Goal: Task Accomplishment & Management: Complete application form

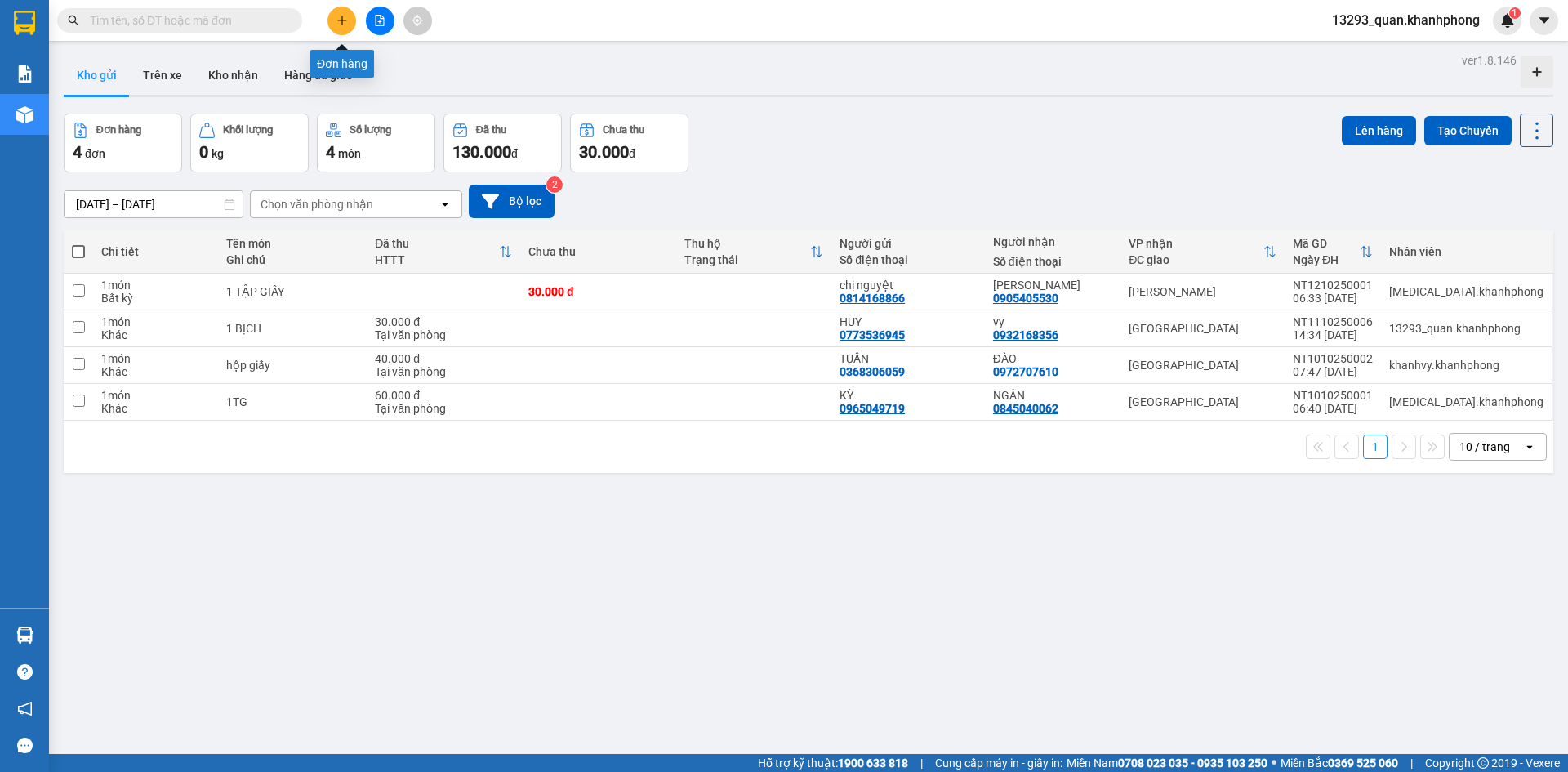
click at [345, 24] on icon "plus" at bounding box center [342, 20] width 11 height 11
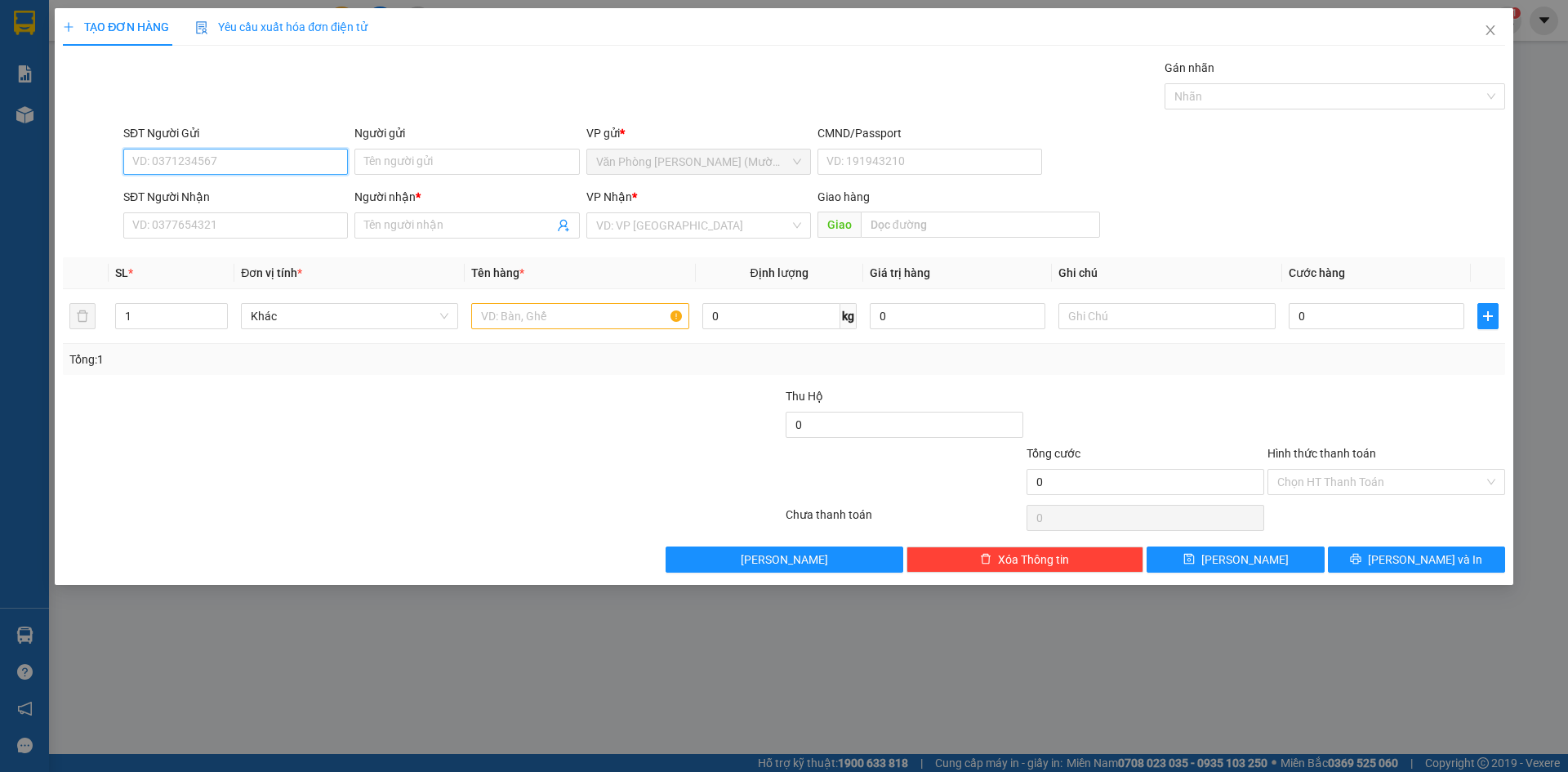
click at [280, 159] on input "SĐT Người Gửi" at bounding box center [235, 162] width 225 height 26
type input "0906439860"
click at [247, 194] on div "0906439860 - HUONG" at bounding box center [236, 194] width 205 height 18
type input "HUONG"
type input "0906439860"
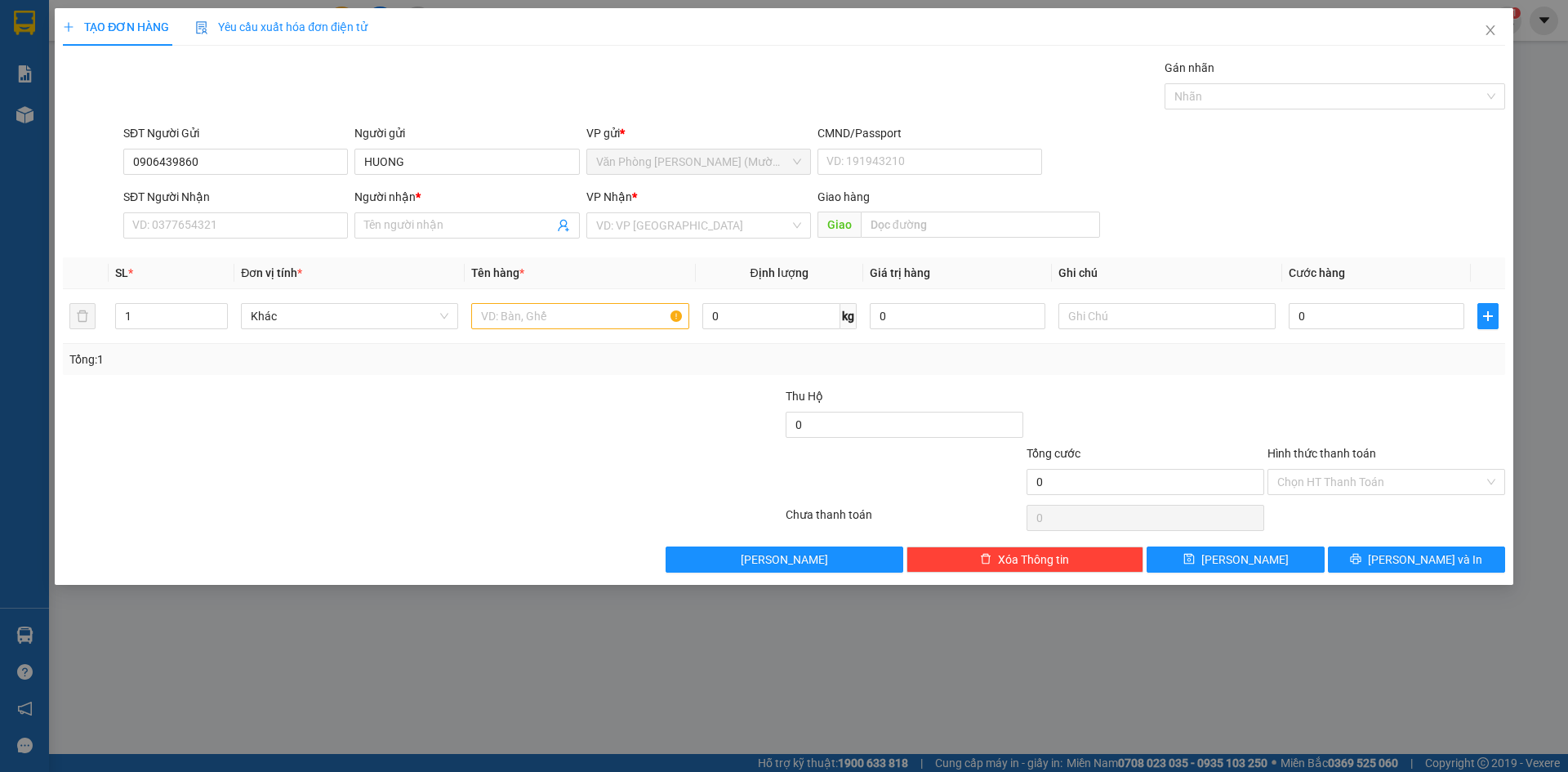
click at [256, 120] on div "Transit Pickup Surcharge Ids Transit Deliver Surcharge Ids Transit Deliver Surc…" at bounding box center [784, 315] width 1442 height 514
click at [238, 225] on input "SĐT Người Nhận" at bounding box center [235, 225] width 225 height 26
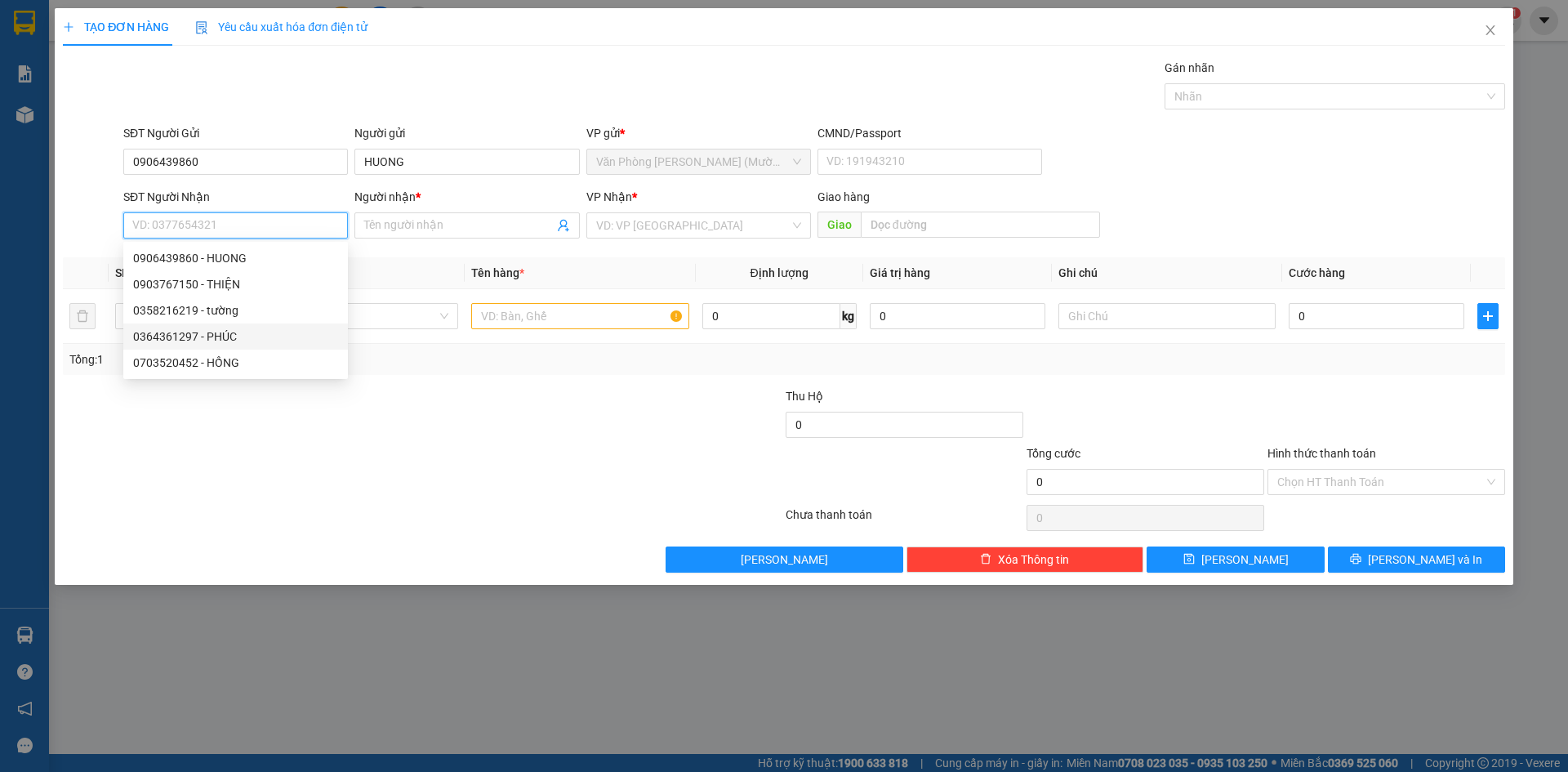
click at [219, 341] on div "0364361297 - PHÚC" at bounding box center [236, 337] width 205 height 18
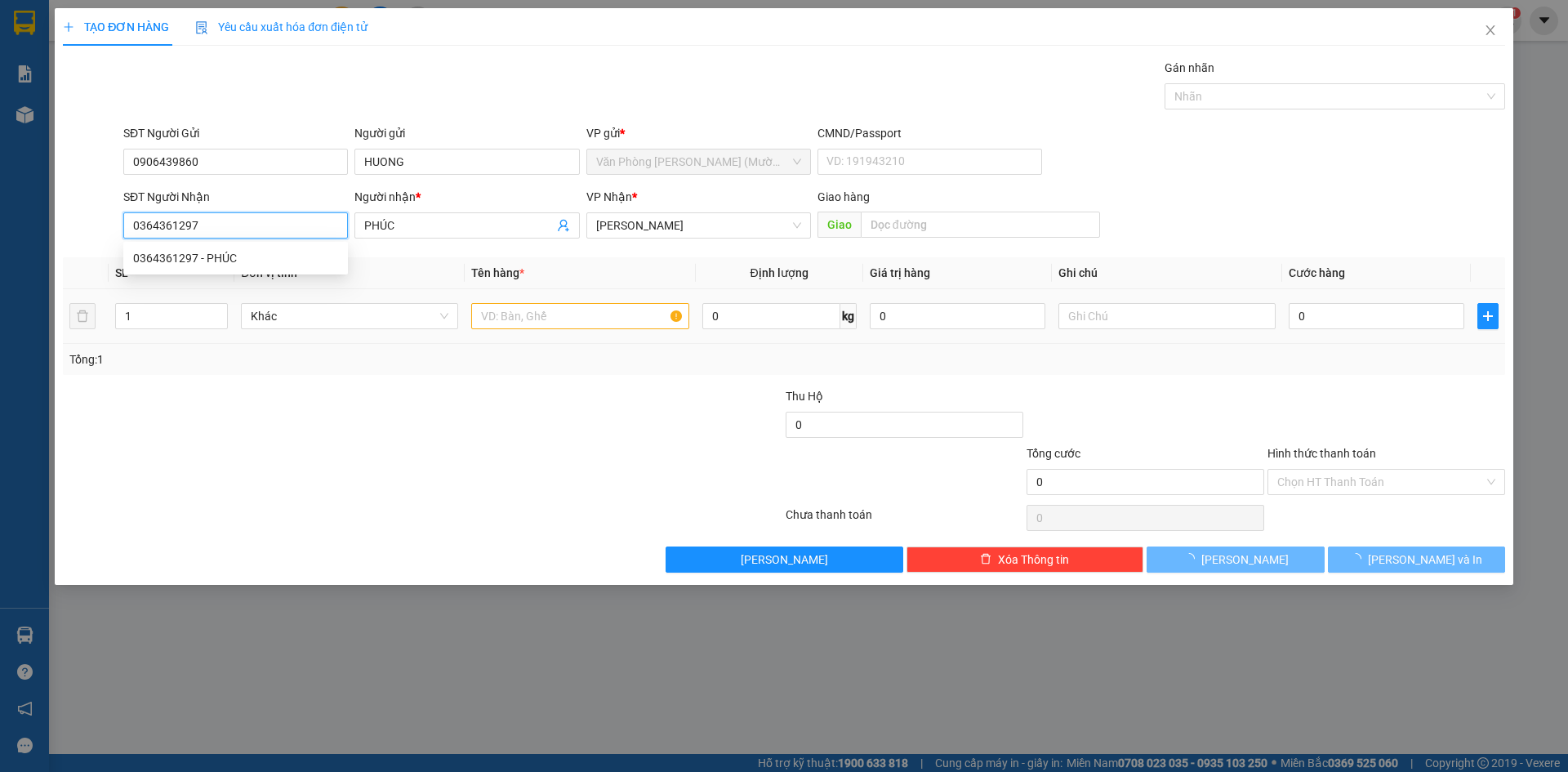
type input "0364361297"
type input "PHÚC"
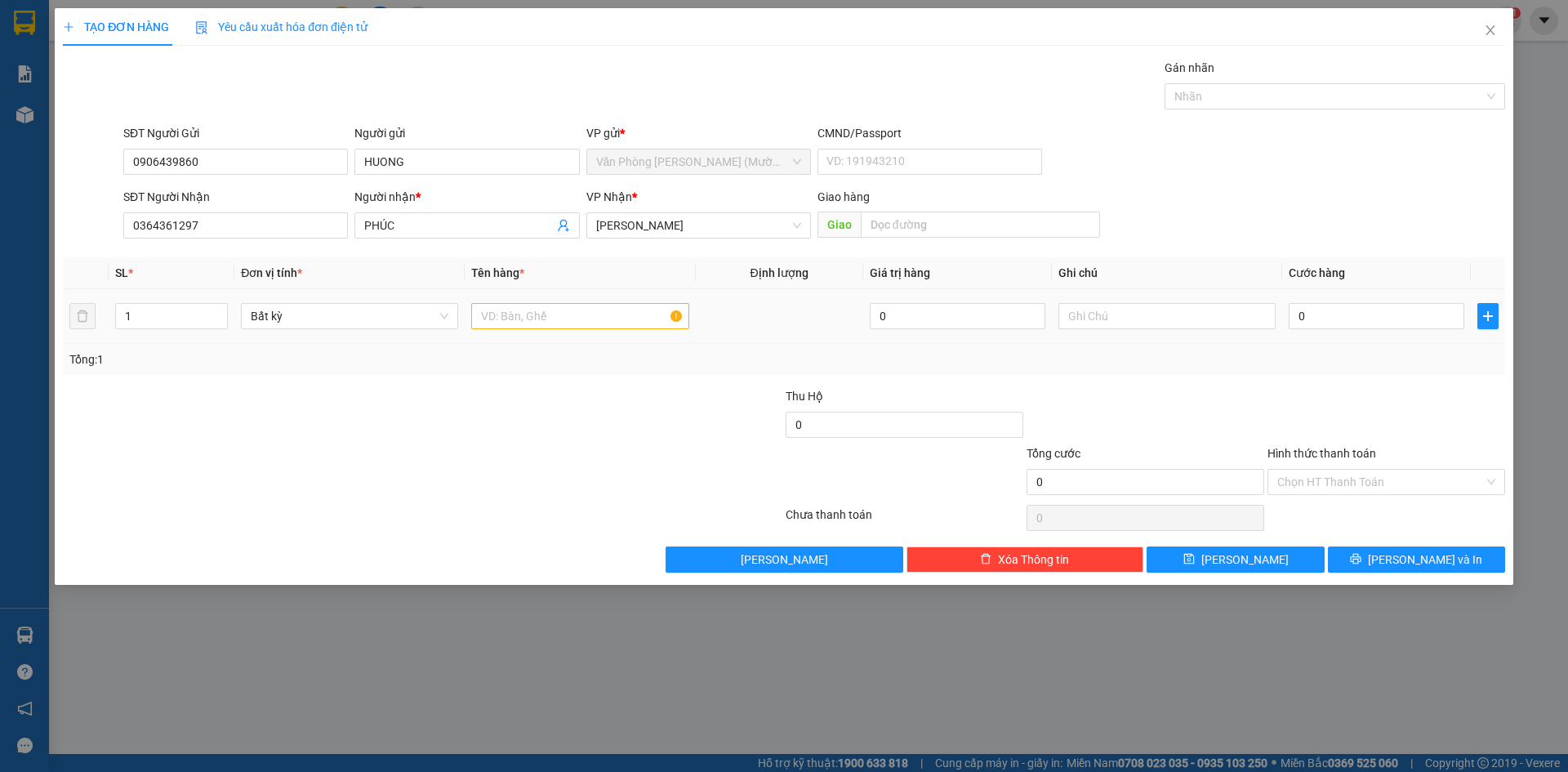
drag, startPoint x: 1265, startPoint y: 168, endPoint x: 736, endPoint y: 320, distance: 550.4
click at [1263, 169] on div "SĐT Người Gửi 0906439860 Người gửi HUONG VP gửi * Văn Phòng [PERSON_NAME] ([PER…" at bounding box center [814, 152] width 1388 height 57
click at [583, 314] on input "text" at bounding box center [580, 316] width 217 height 26
type input "1 TX"
click at [1380, 207] on div "SĐT Người Nhận 0364361297 Người nhận * PHÚC VP Nhận * [PERSON_NAME] hàng Giao" at bounding box center [814, 216] width 1388 height 57
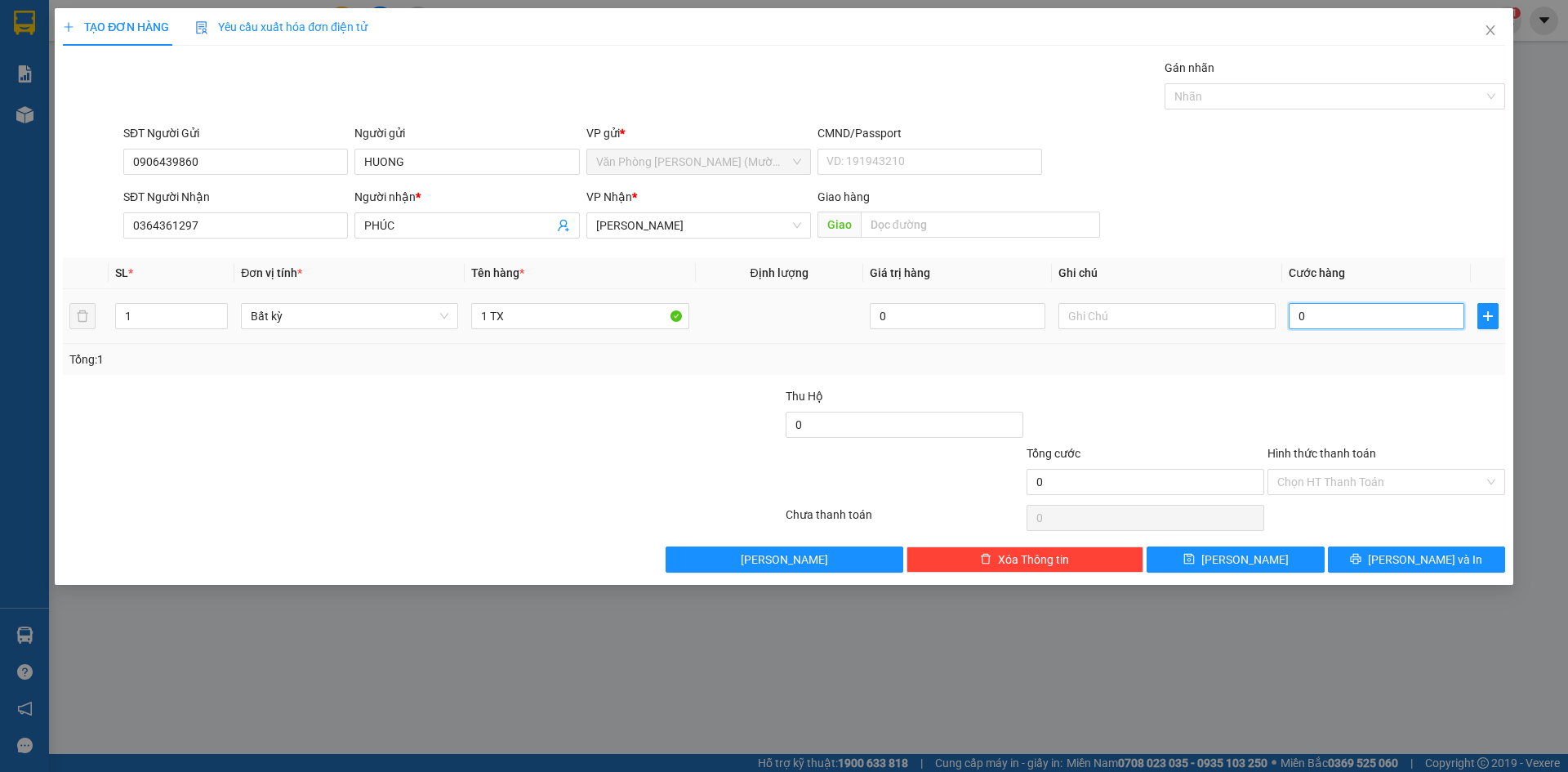
click at [1374, 322] on input "0" at bounding box center [1377, 316] width 176 height 26
type input "5"
type input "50"
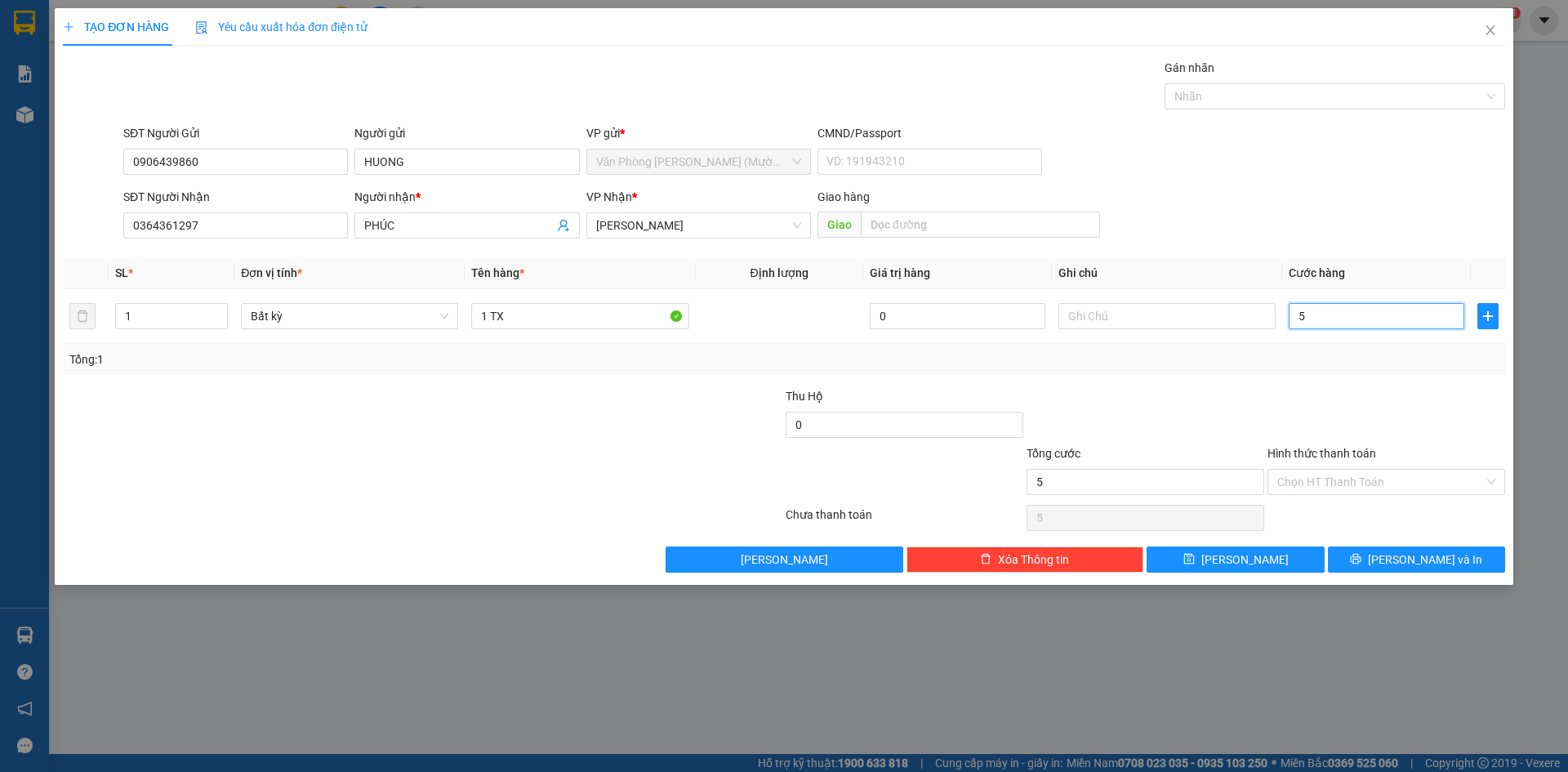
type input "50"
click at [1297, 94] on div at bounding box center [1326, 96] width 316 height 20
type input "50.000"
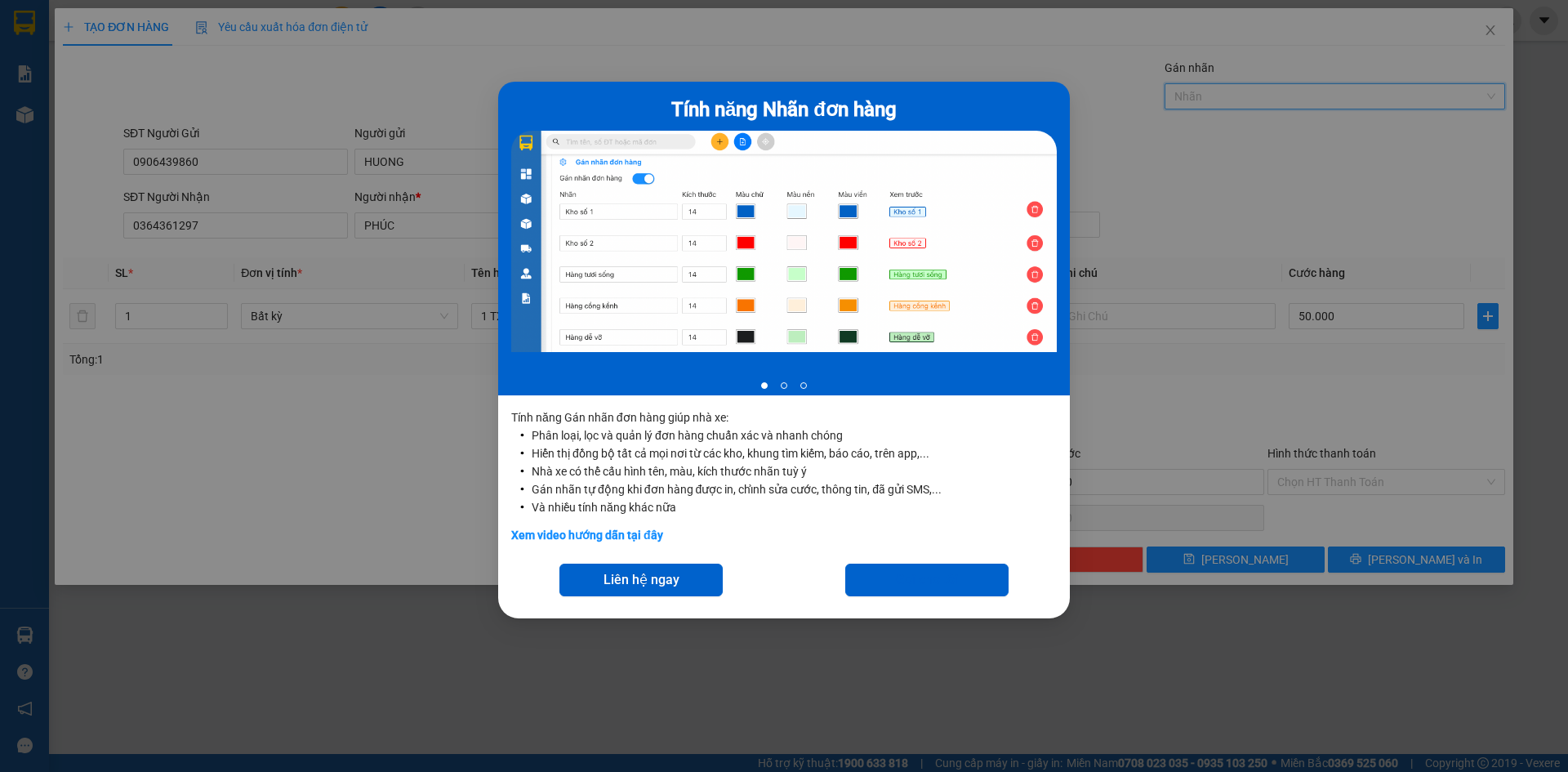
click at [1335, 173] on div "Tính năng Nhãn đơn hàng 1 of 3 Tính năng Gán nhãn đơn hàng giúp nhà xe: Phân lo…" at bounding box center [784, 386] width 1568 height 772
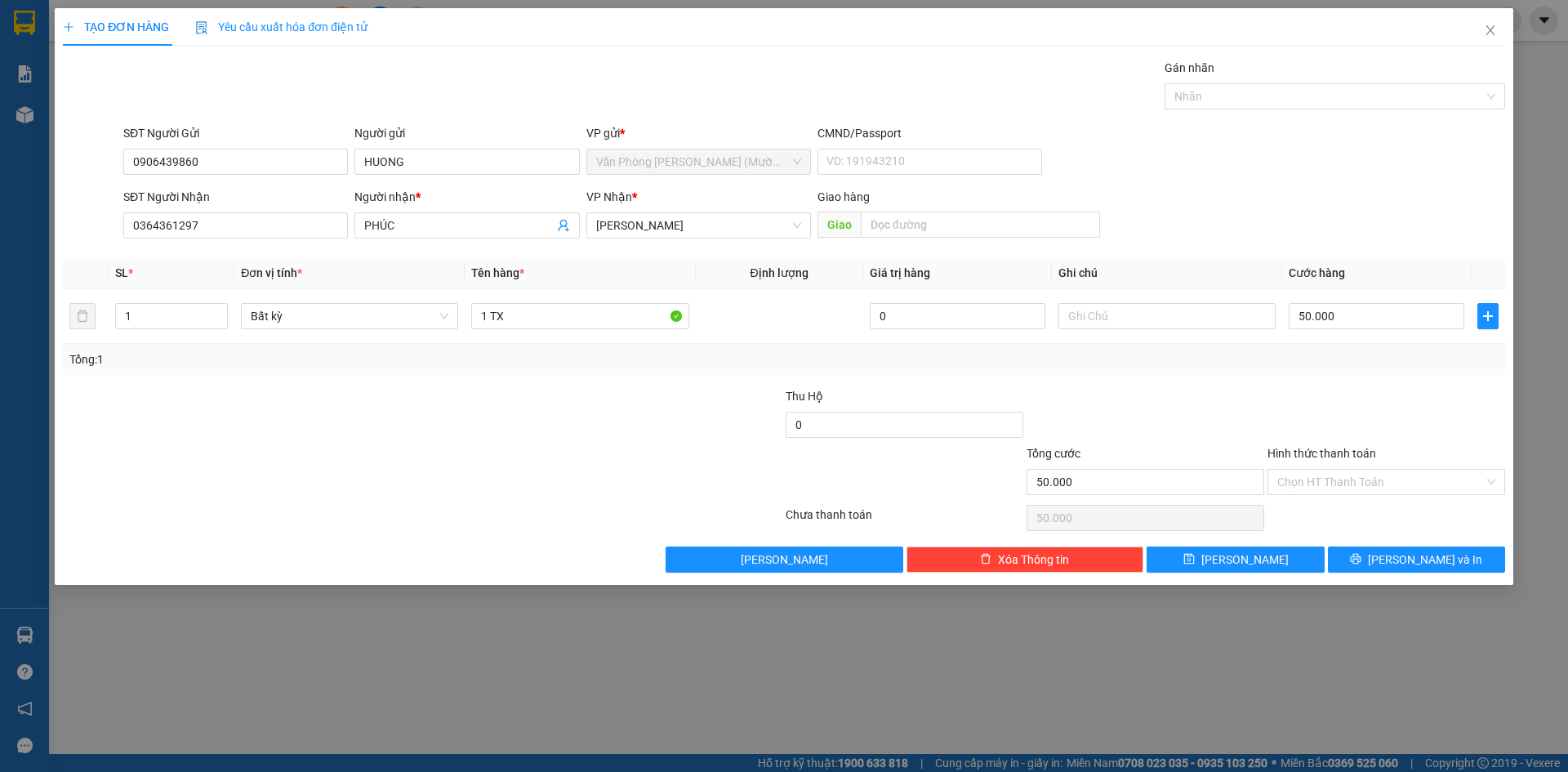
click at [1326, 182] on form "SĐT Người Gửi 0906439860 Người gửi HUONG VP gửi * Văn Phòng [PERSON_NAME] ([PER…" at bounding box center [784, 184] width 1442 height 120
click at [1366, 173] on div "SĐT Người Gửi 0906439860 Người gửi HUONG VP gửi * Văn Phòng [PERSON_NAME] ([PER…" at bounding box center [814, 152] width 1388 height 57
click at [1365, 183] on form "SĐT Người Gửi 0906439860 Người gửi HUONG VP gửi * Văn Phòng [PERSON_NAME] ([PER…" at bounding box center [784, 184] width 1442 height 120
drag, startPoint x: 1361, startPoint y: 397, endPoint x: 1366, endPoint y: 264, distance: 133.1
click at [1361, 371] on div "Transit Pickup Surcharge Ids Transit Deliver Surcharge Ids Transit Deliver Surc…" at bounding box center [784, 315] width 1442 height 514
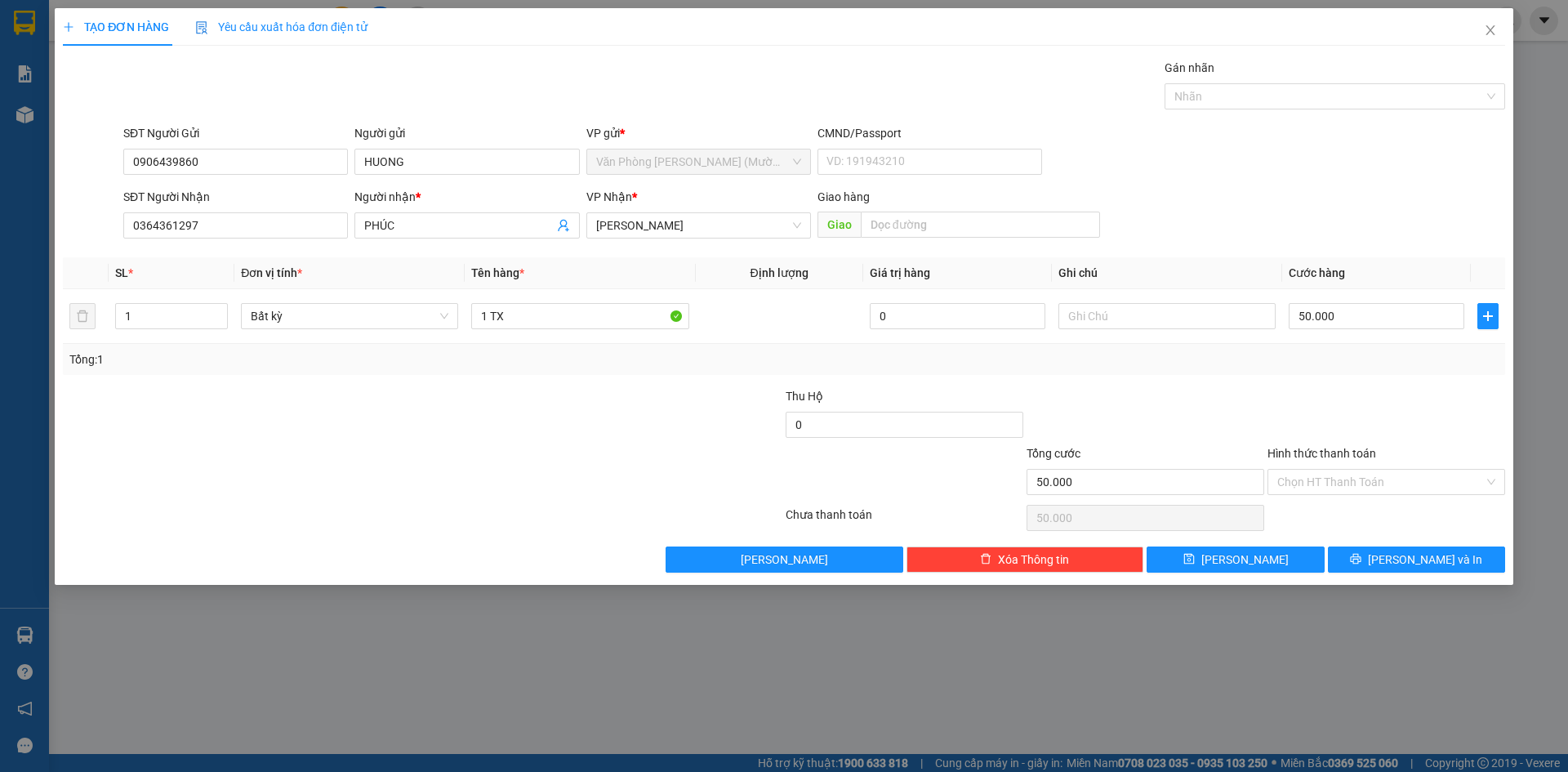
click at [1370, 214] on div "SĐT Người Nhận 0364361297 Người nhận * PHÚC VP Nhận * [PERSON_NAME] hàng Giao" at bounding box center [814, 216] width 1388 height 57
click at [1380, 429] on div at bounding box center [1386, 416] width 241 height 57
click at [1373, 486] on input "Hình thức thanh toán" at bounding box center [1380, 482] width 207 height 24
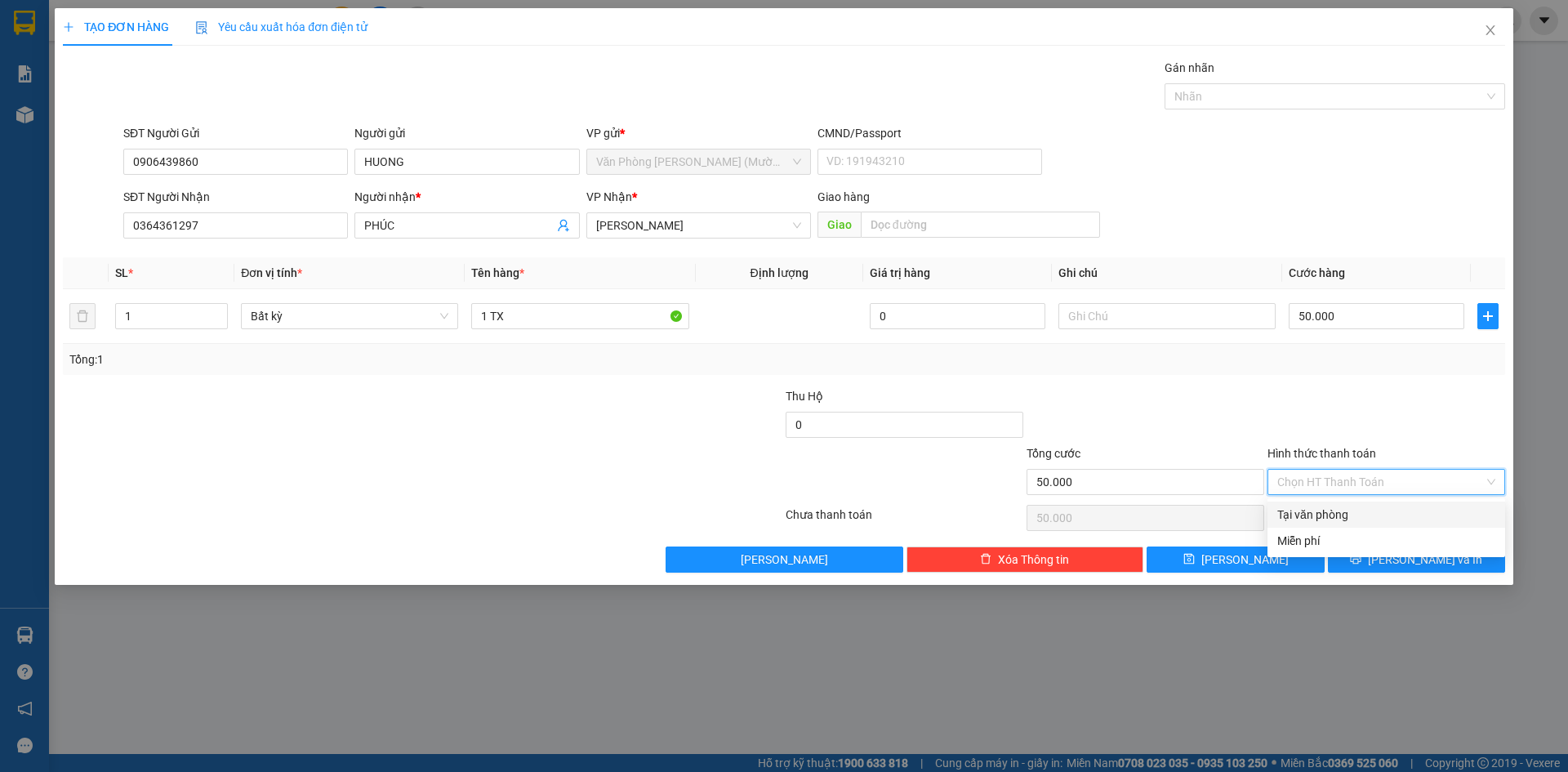
drag, startPoint x: 1362, startPoint y: 516, endPoint x: 1414, endPoint y: 411, distance: 117.2
click at [1361, 516] on div "Tại văn phòng" at bounding box center [1386, 514] width 218 height 18
type input "0"
click at [1414, 410] on div at bounding box center [1386, 416] width 241 height 57
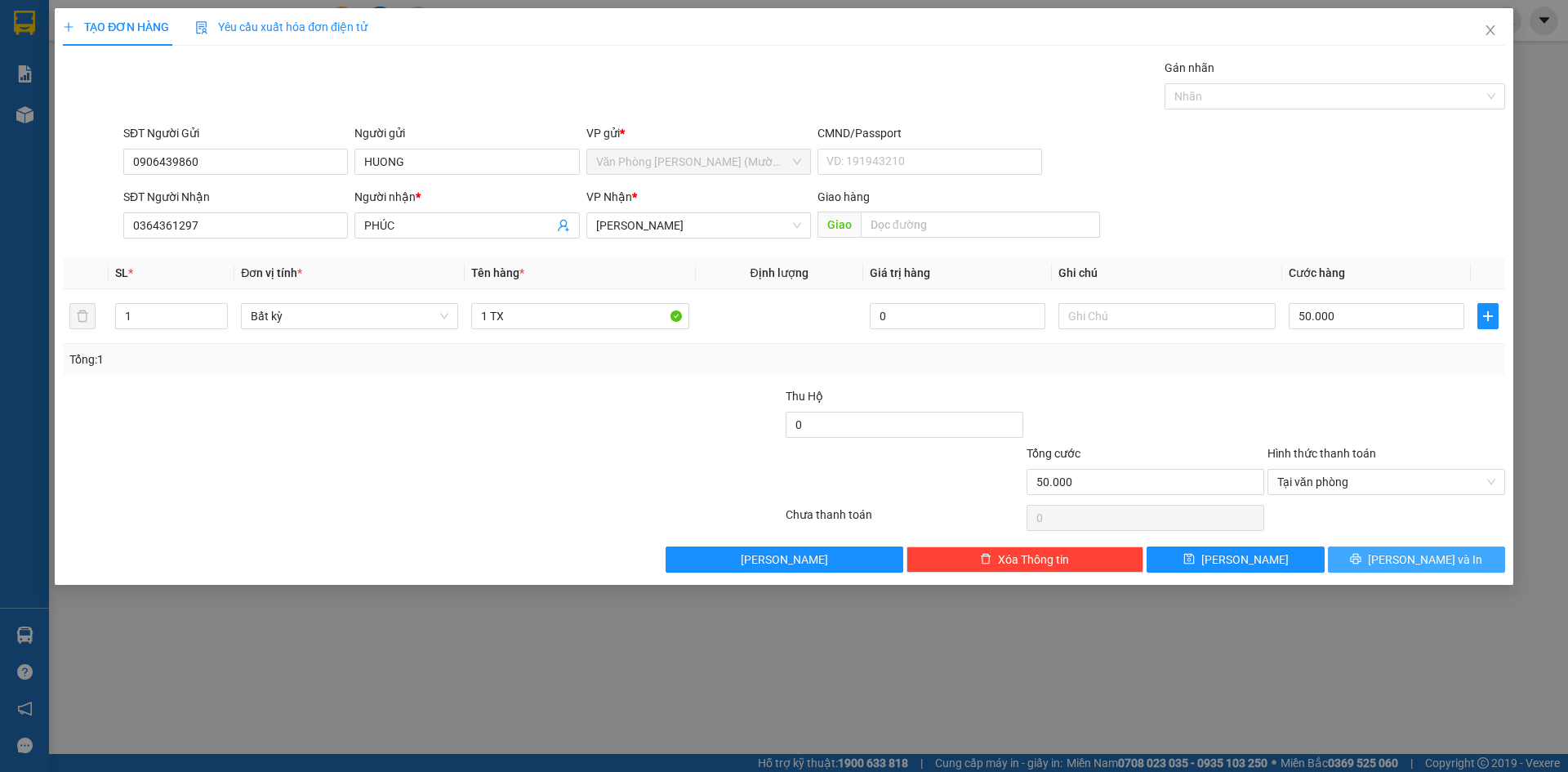
click at [1423, 561] on span "[PERSON_NAME] và In" at bounding box center [1425, 559] width 114 height 18
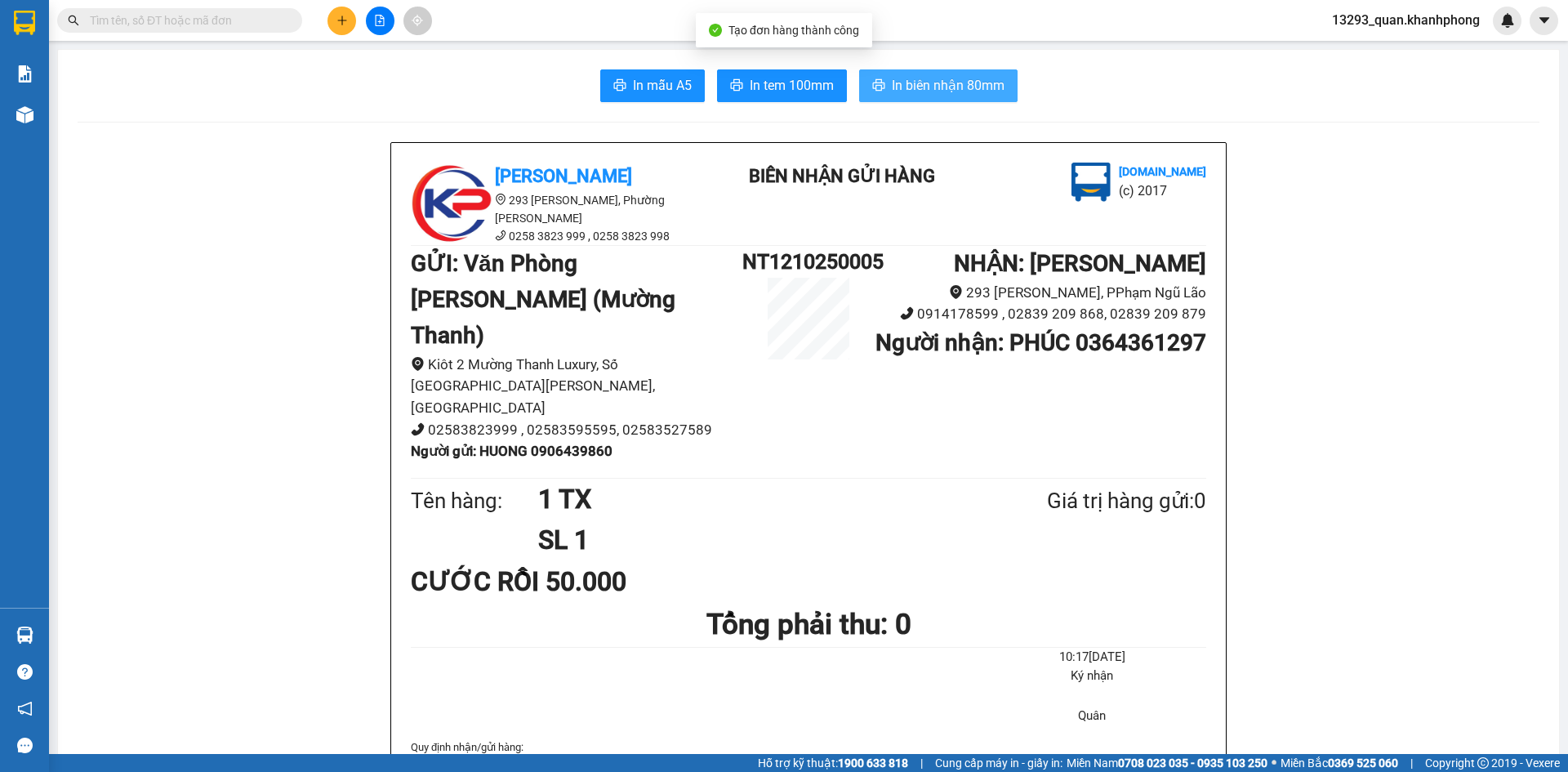
click at [990, 89] on span "In biên nhận 80mm" at bounding box center [948, 85] width 113 height 21
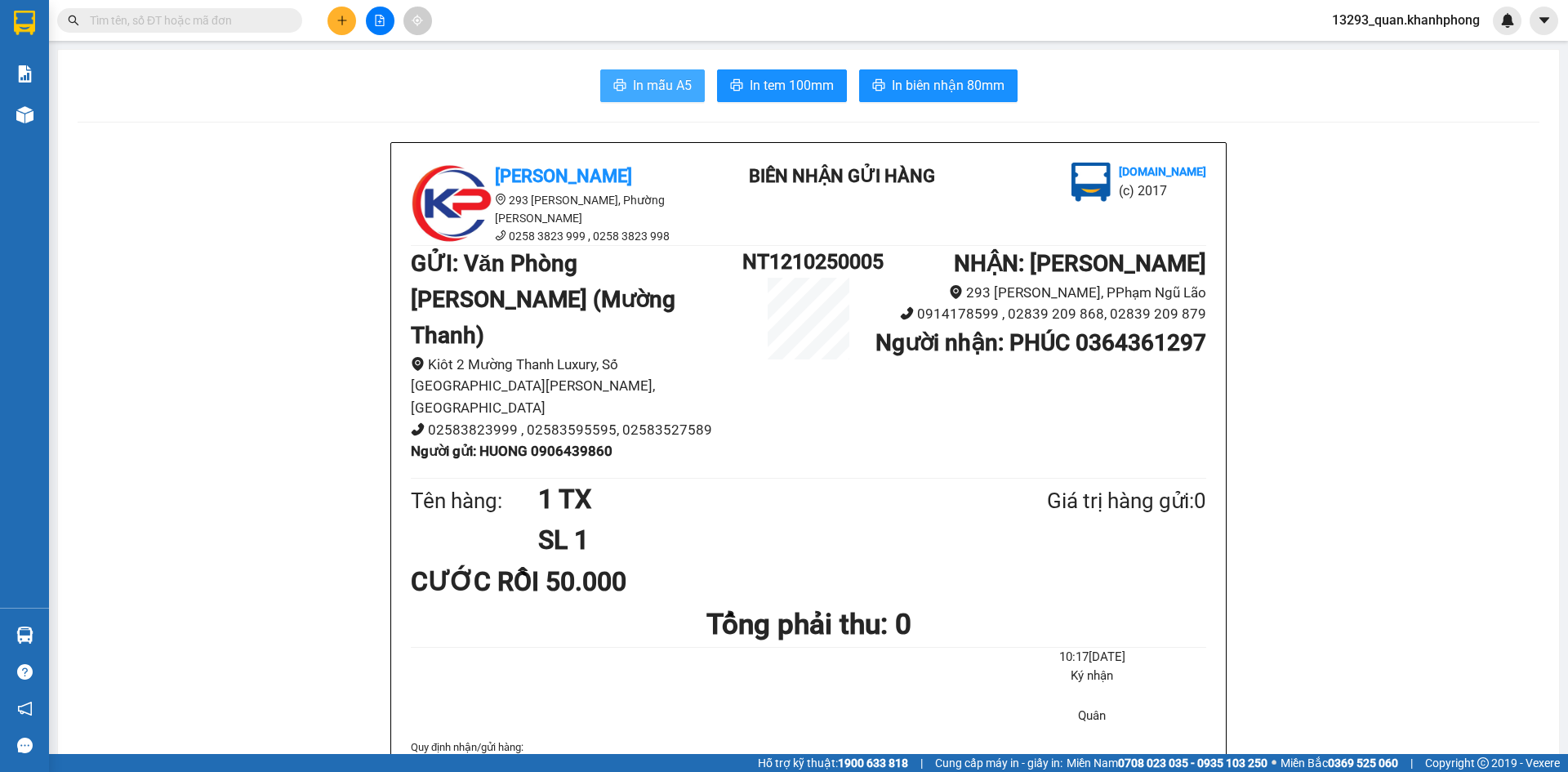
click at [662, 79] on span "In mẫu A5" at bounding box center [663, 85] width 59 height 21
click at [328, 17] on button at bounding box center [342, 21] width 28 height 28
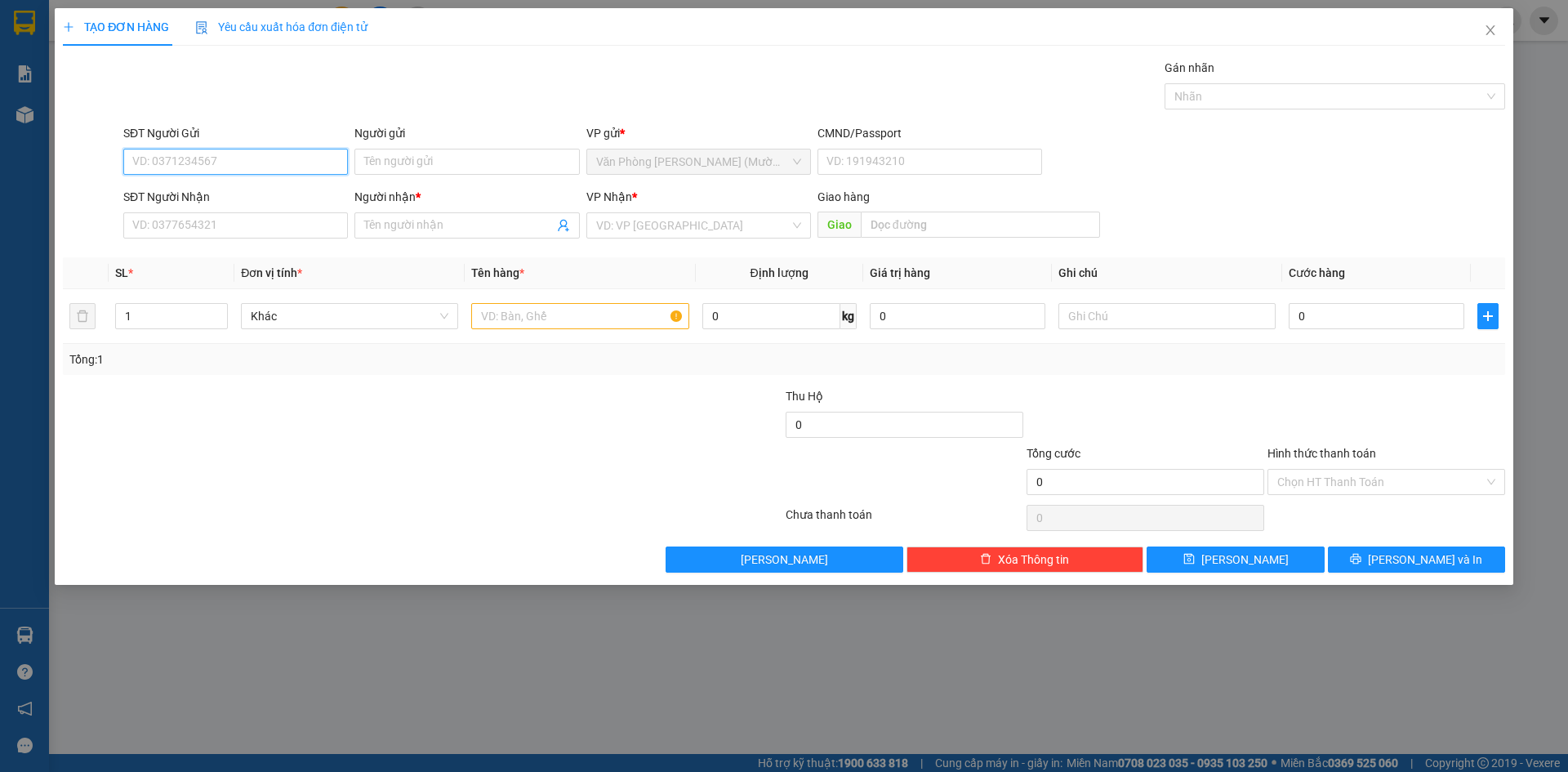
click at [278, 166] on input "SĐT Người Gửi" at bounding box center [235, 162] width 225 height 26
type input "0935267215"
click at [221, 205] on div "0935267215 - ĐỎ" at bounding box center [235, 195] width 225 height 26
type input "ĐỎ"
type input "0935267215"
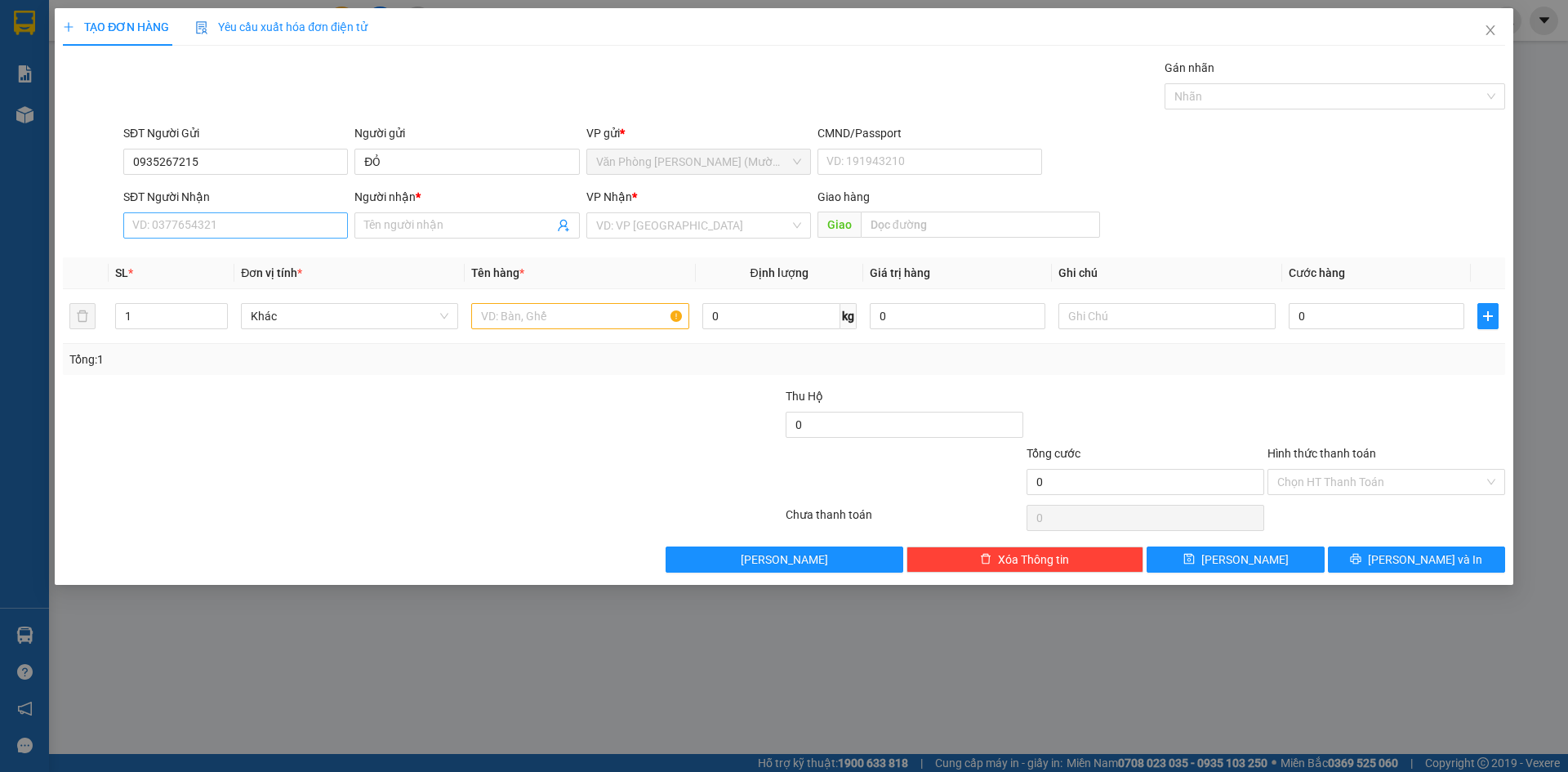
drag, startPoint x: 281, startPoint y: 87, endPoint x: 256, endPoint y: 225, distance: 140.2
click at [281, 89] on div "Gói vận chuyển * Tiêu chuẩn Gán nhãn Nhãn" at bounding box center [814, 87] width 1388 height 57
click at [249, 232] on input "SĐT Người Nhận" at bounding box center [235, 225] width 225 height 26
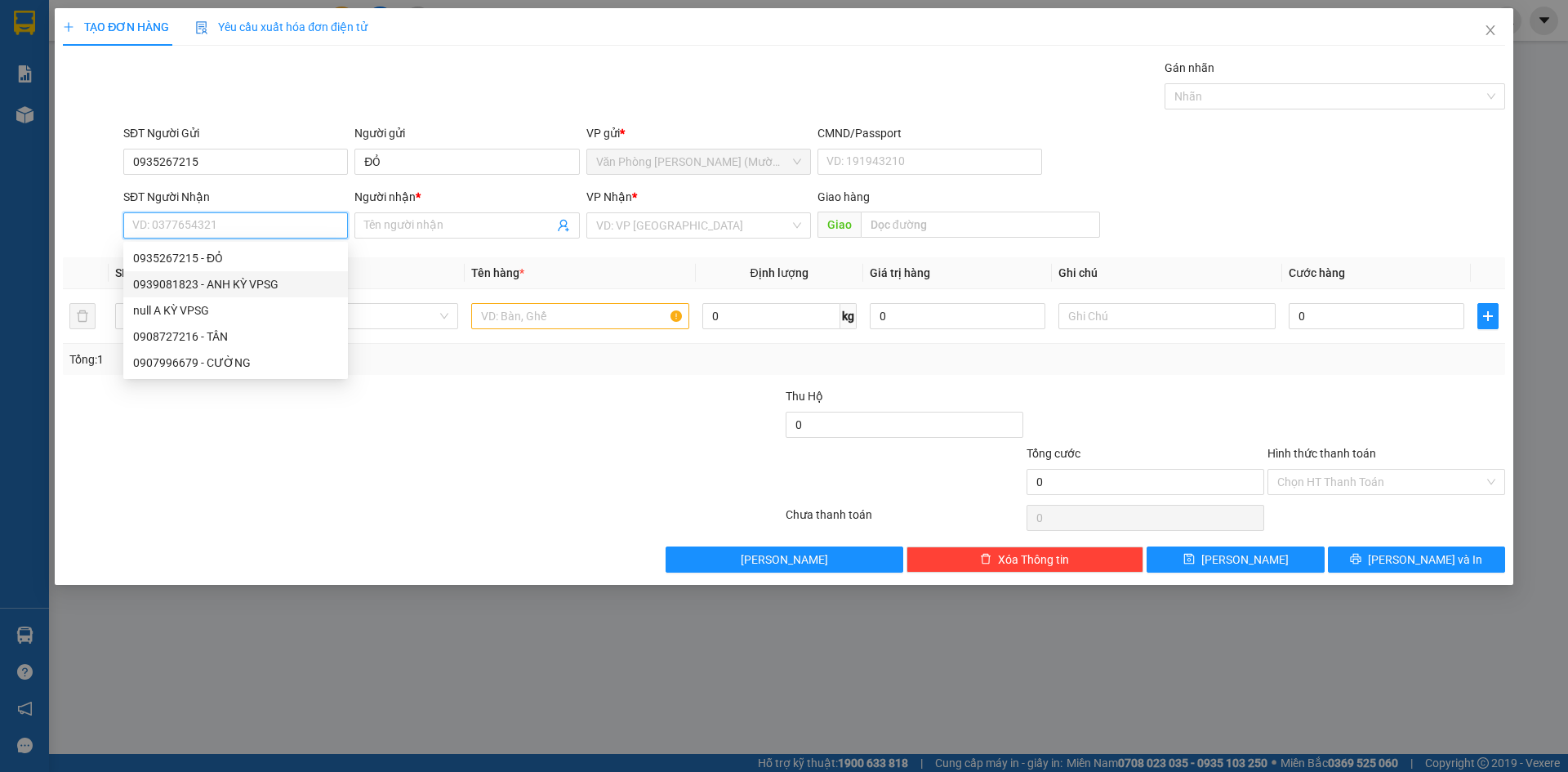
click at [234, 293] on div "0939081823 - ANH KỲ VPSG" at bounding box center [235, 284] width 225 height 26
type input "0939081823"
type input "ANH KỲ VPSG"
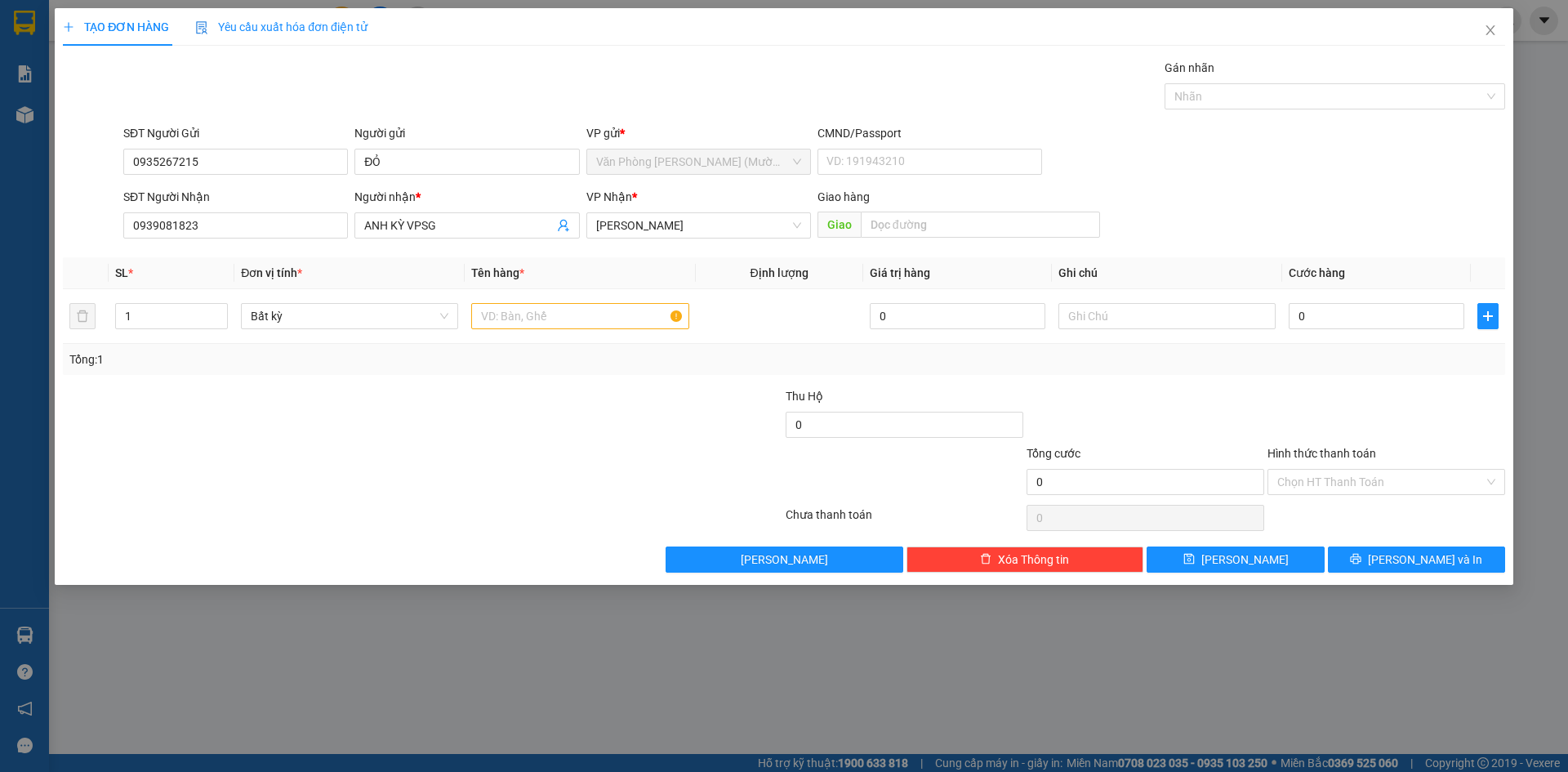
click at [1266, 221] on div "SĐT Người Nhận 0939081823 Người nhận * ANH KỲ VPSG VP Nhận * [PERSON_NAME] Lão …" at bounding box center [814, 216] width 1388 height 57
click at [544, 320] on input "text" at bounding box center [580, 316] width 217 height 26
type input "1 TX"
click at [1387, 324] on input "0" at bounding box center [1377, 316] width 176 height 26
type input "4"
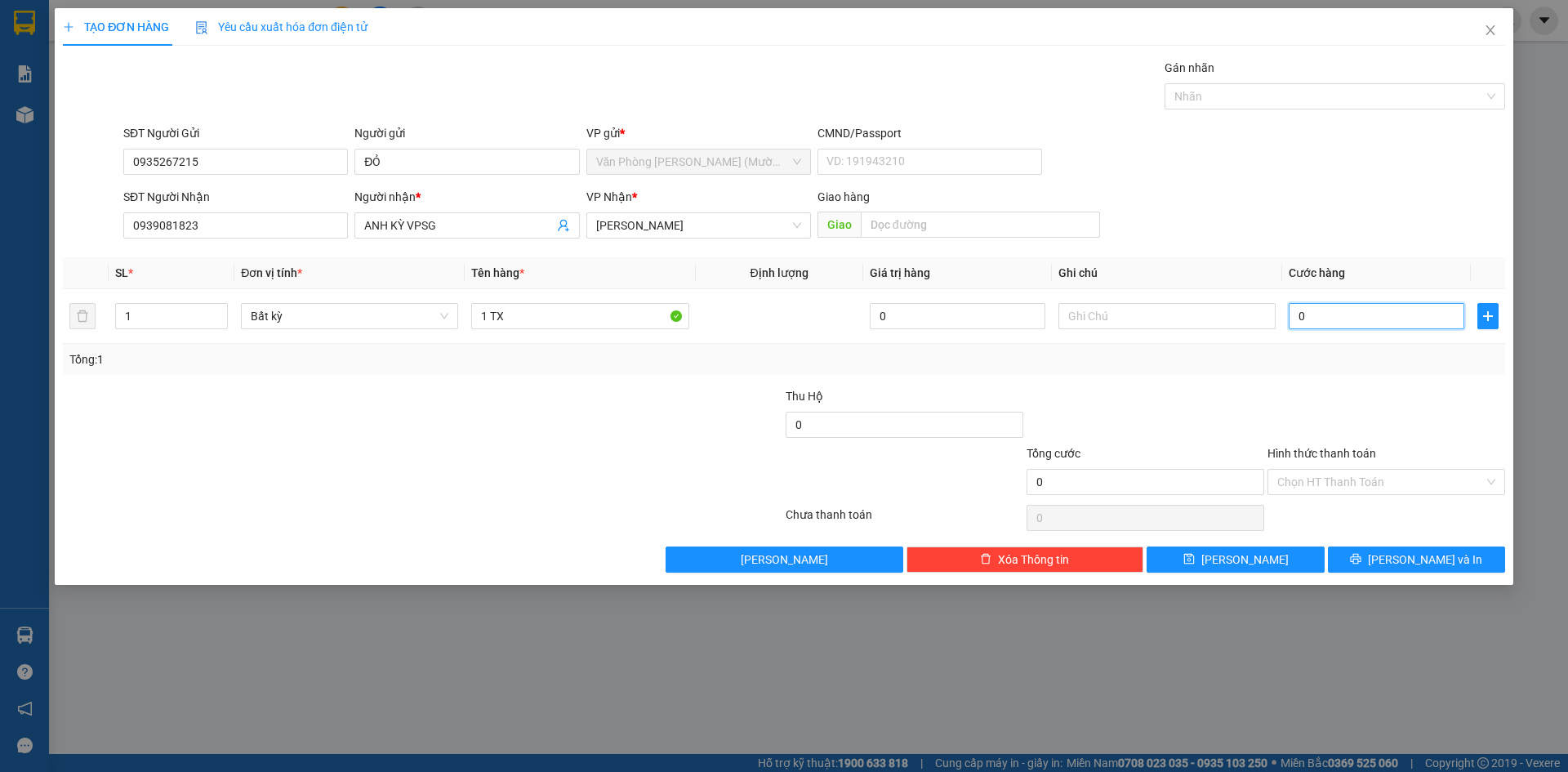
type input "4"
type input "40"
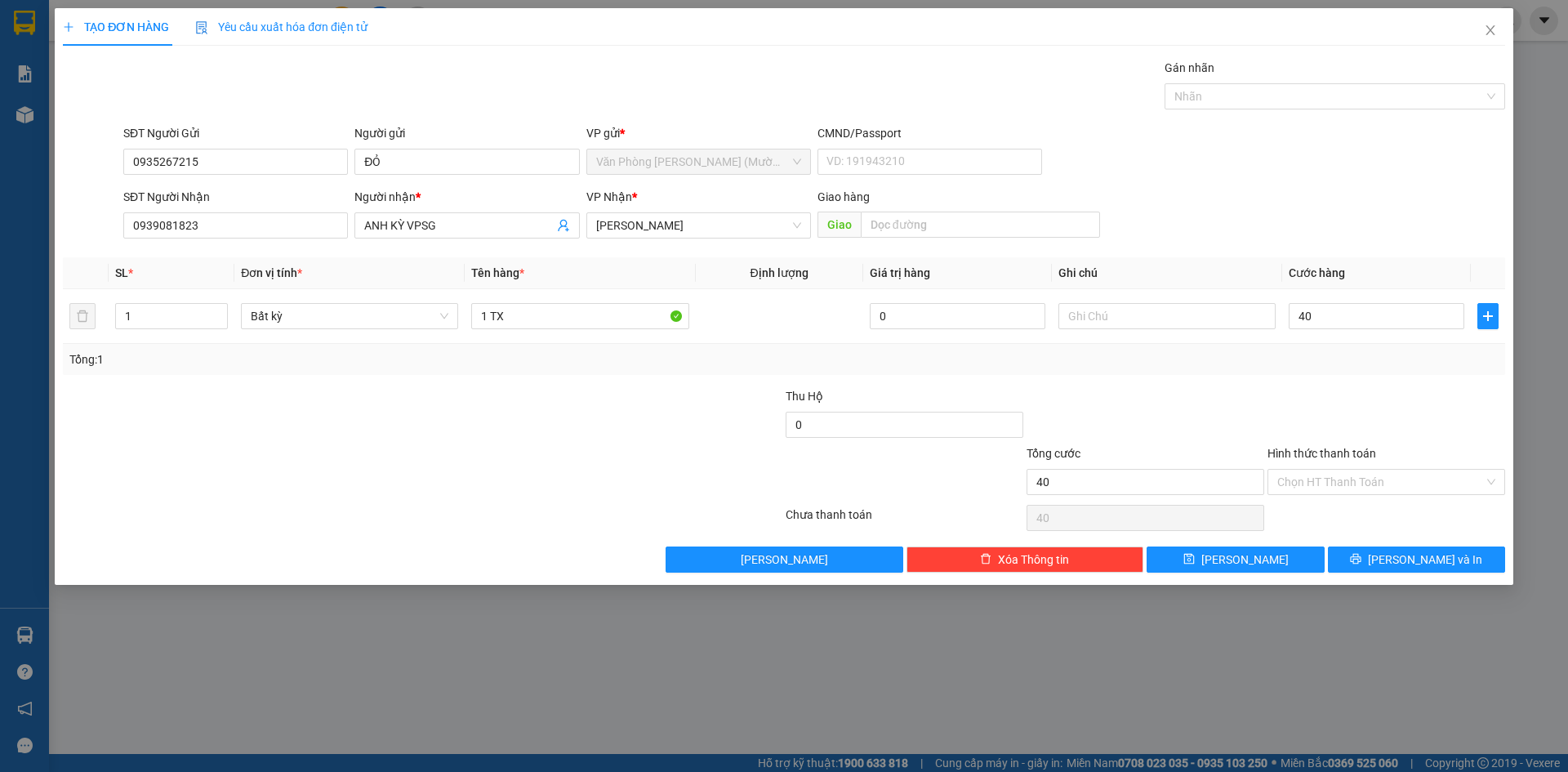
type input "40.000"
click at [1358, 153] on div "SĐT Người Gửi 0935267215 Người gửi ĐỎ VP gửi * Văn Phòng [PERSON_NAME] ([PERSON…" at bounding box center [814, 152] width 1388 height 57
click at [1346, 184] on form "SĐT Người Gửi 0935267215 Người gửi ĐỎ VP gửi * Văn Phòng [PERSON_NAME] ([PERSON…" at bounding box center [784, 184] width 1442 height 120
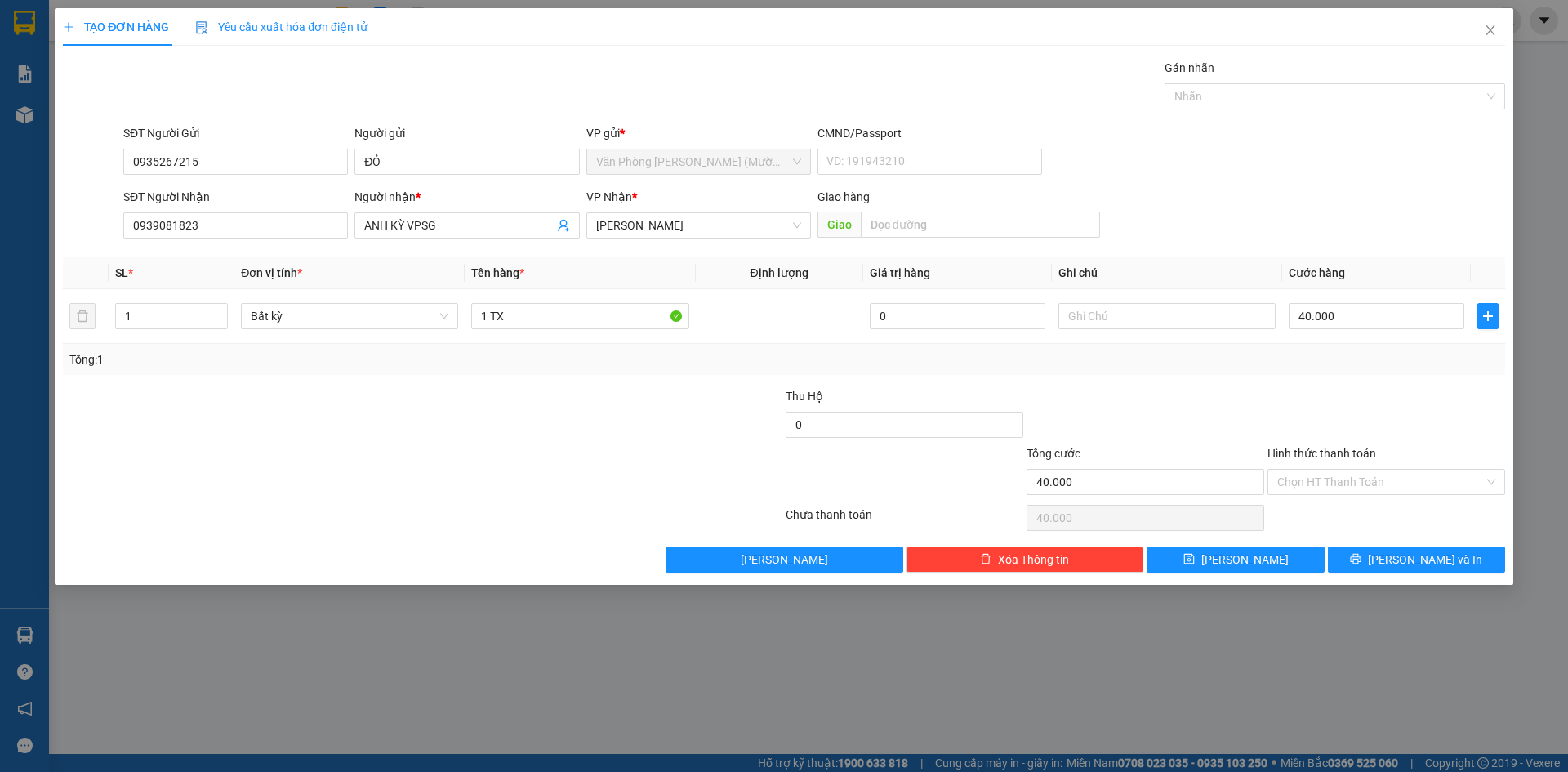
click at [1369, 218] on div "SĐT Người Nhận 0939081823 Người nhận * ANH KỲ VPSG VP Nhận * [PERSON_NAME] Lão …" at bounding box center [814, 216] width 1388 height 57
click at [1337, 236] on div "SĐT Người Nhận 0939081823 Người nhận * ANH KỲ VPSG VP Nhận * [PERSON_NAME] Lão …" at bounding box center [814, 216] width 1388 height 57
drag, startPoint x: 1406, startPoint y: 431, endPoint x: 1395, endPoint y: 477, distance: 47.3
click at [1406, 451] on form "Thu Hộ 0 Tổng cước 40.000 Hình thức thanh toán Chọn HT Thanh Toán" at bounding box center [784, 444] width 1442 height 114
drag, startPoint x: 1395, startPoint y: 477, endPoint x: 1404, endPoint y: 481, distance: 9.8
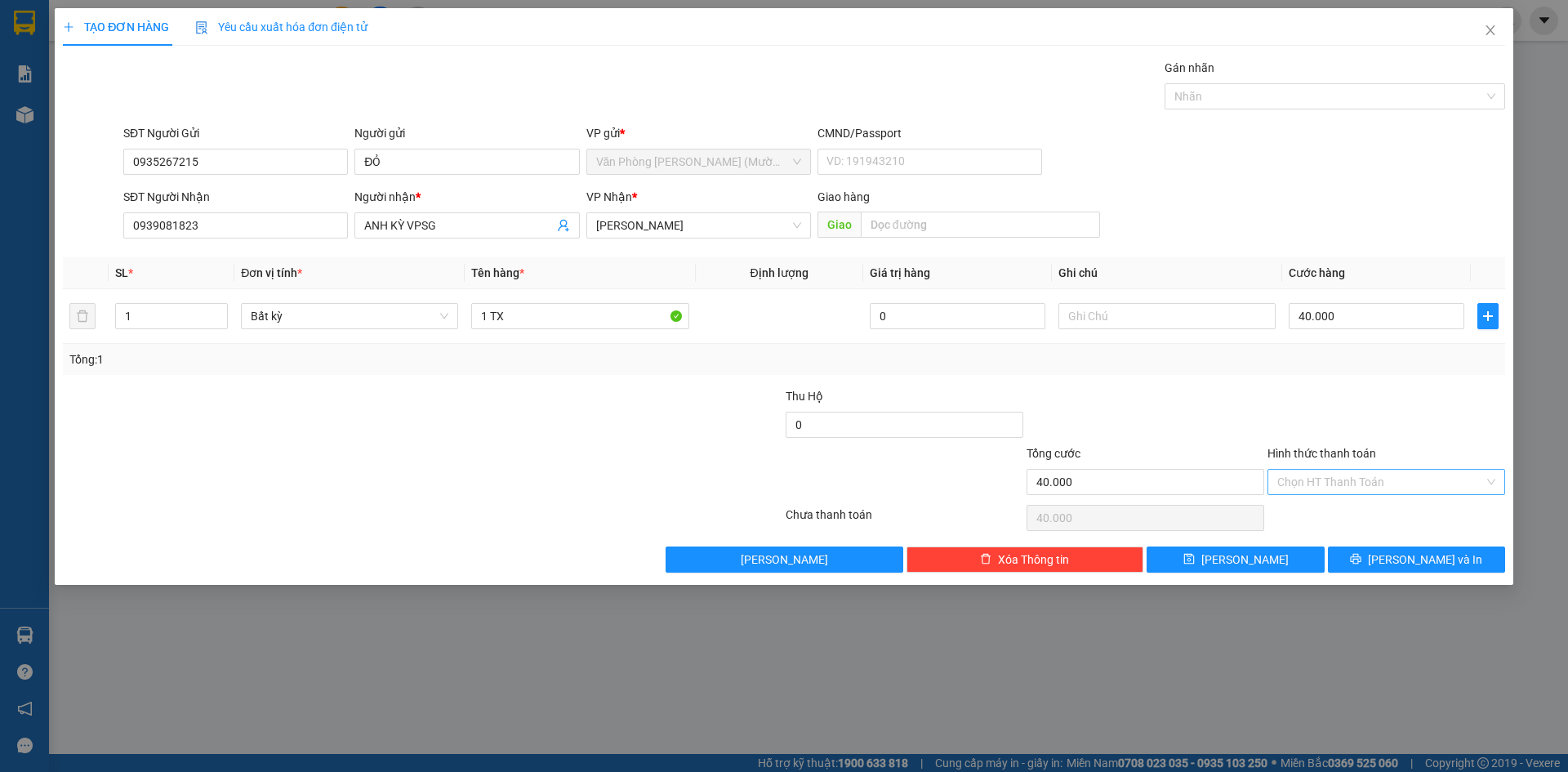
click at [1393, 479] on input "Hình thức thanh toán" at bounding box center [1380, 482] width 207 height 24
click at [1329, 528] on div "Miễn phí" at bounding box center [1386, 540] width 238 height 26
type input "0"
click at [1347, 485] on span "Miễn phí" at bounding box center [1386, 482] width 218 height 24
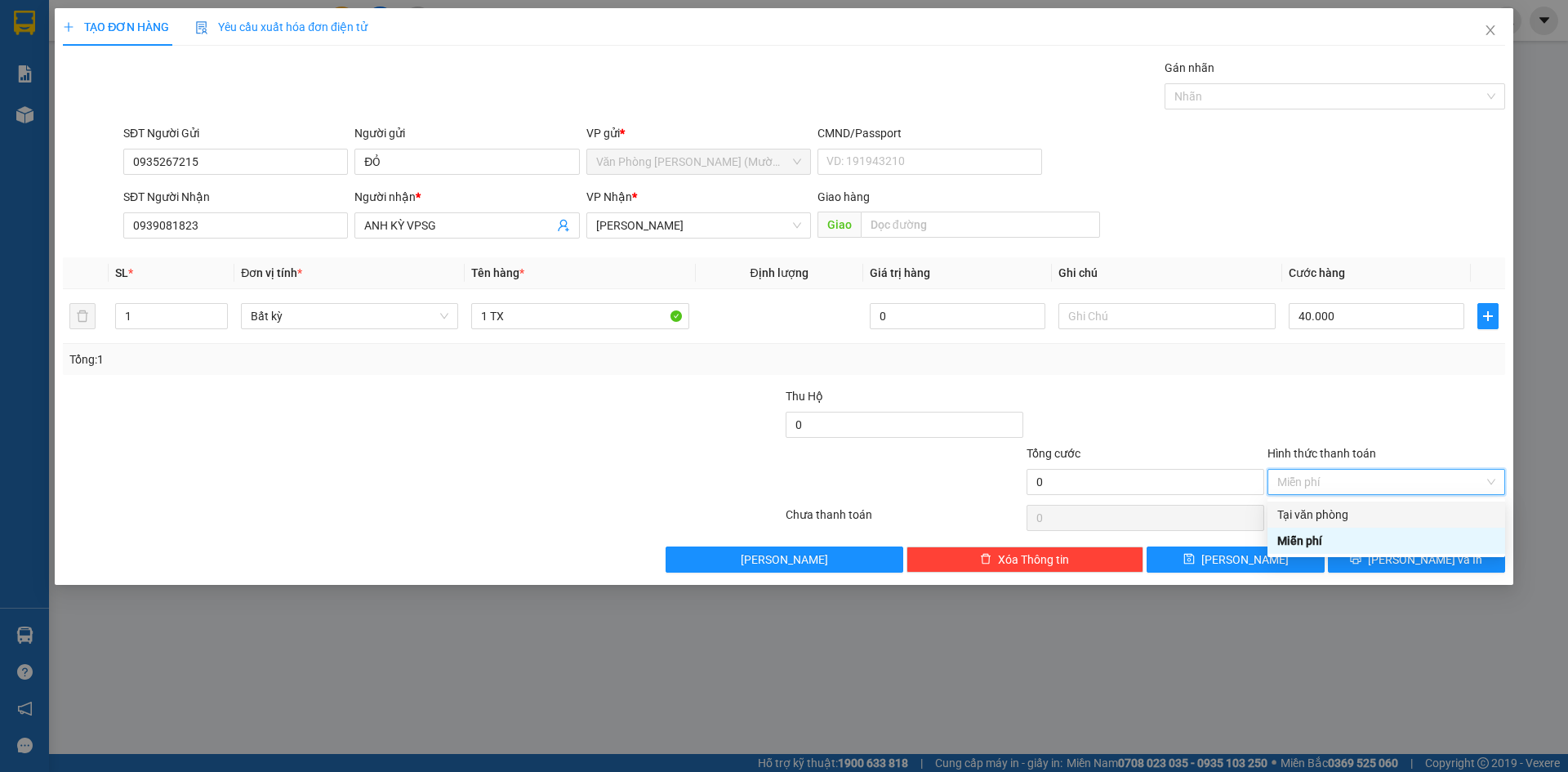
click at [1342, 514] on div "Tại văn phòng" at bounding box center [1386, 514] width 218 height 18
type input "40.000"
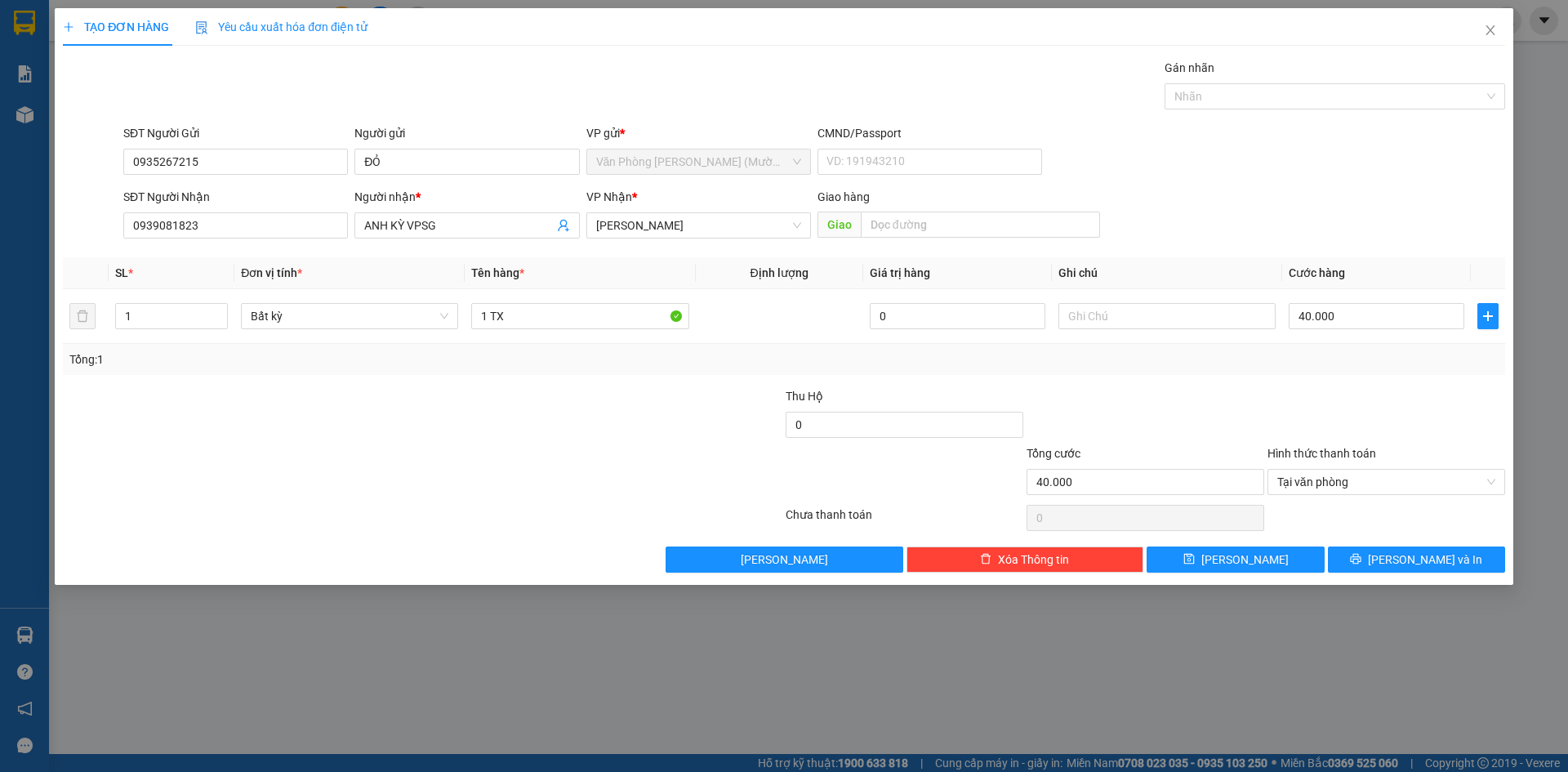
click at [1396, 395] on div at bounding box center [1386, 416] width 241 height 57
click at [1435, 558] on span "[PERSON_NAME] và In" at bounding box center [1425, 559] width 114 height 18
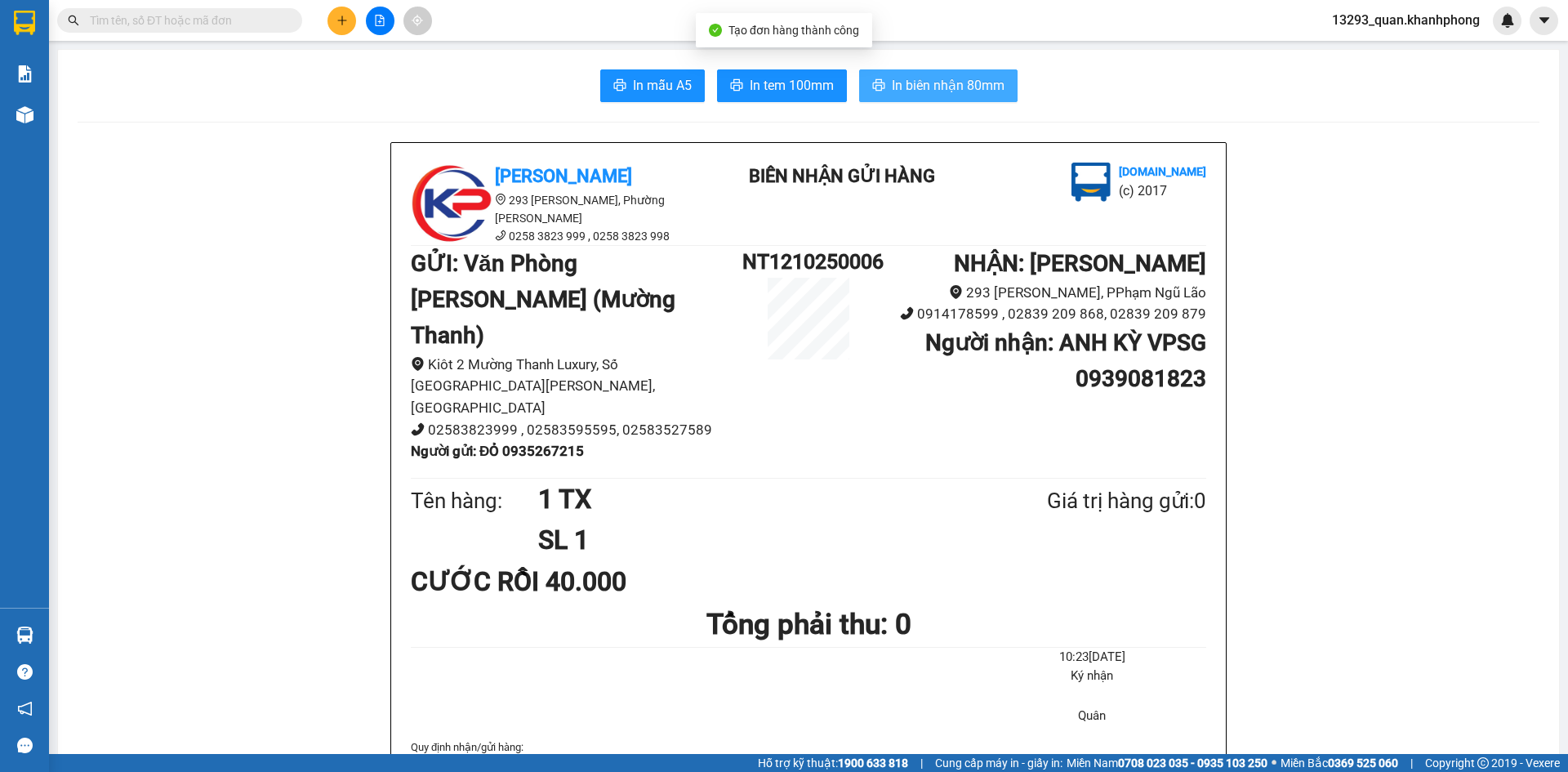
click at [955, 90] on span "In biên nhận 80mm" at bounding box center [948, 85] width 113 height 21
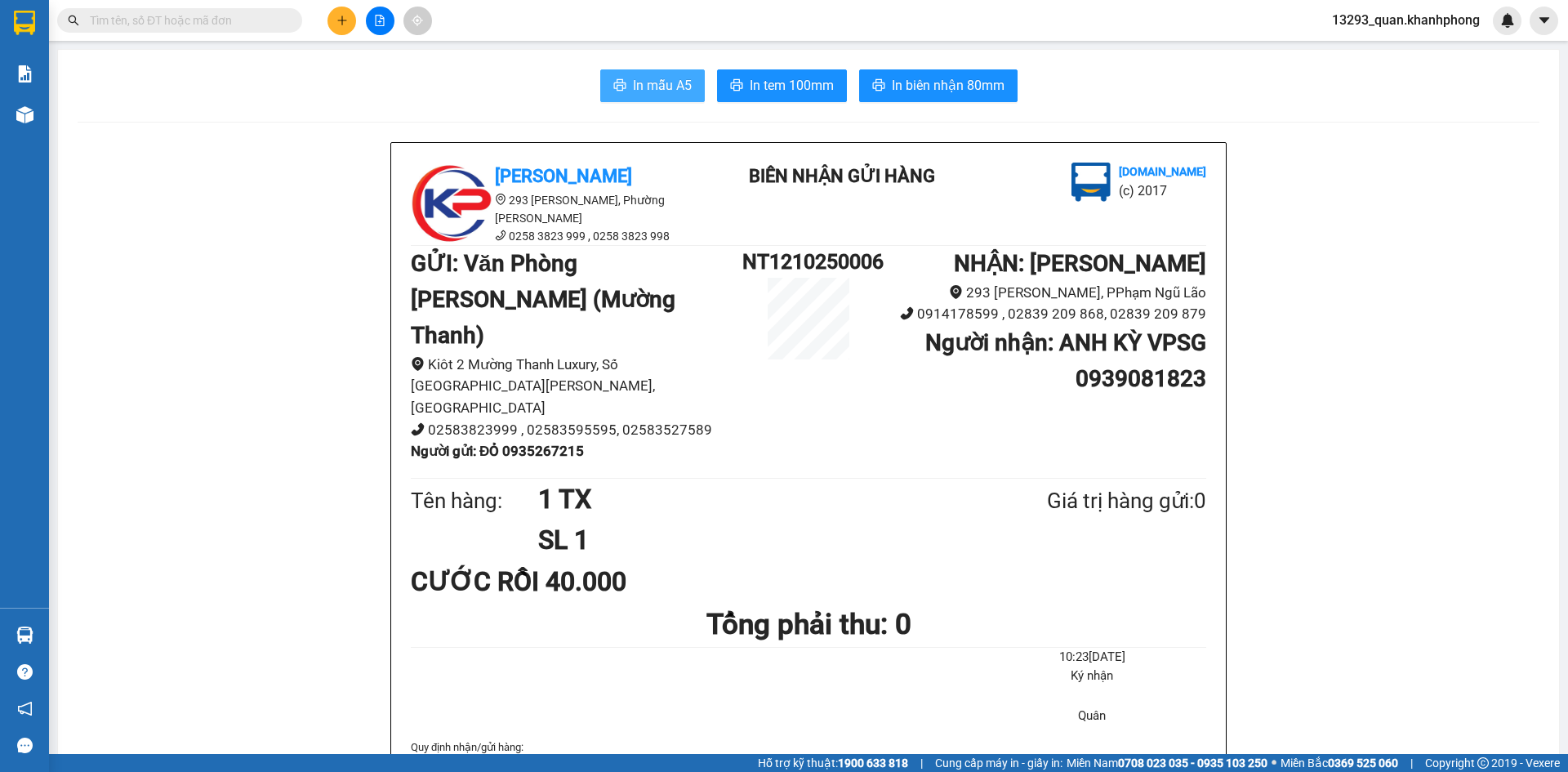
click at [645, 88] on span "In mẫu A5" at bounding box center [663, 85] width 59 height 21
click at [654, 90] on span "In mẫu A5" at bounding box center [663, 85] width 59 height 21
